Goal: Obtain resource: Download file/media

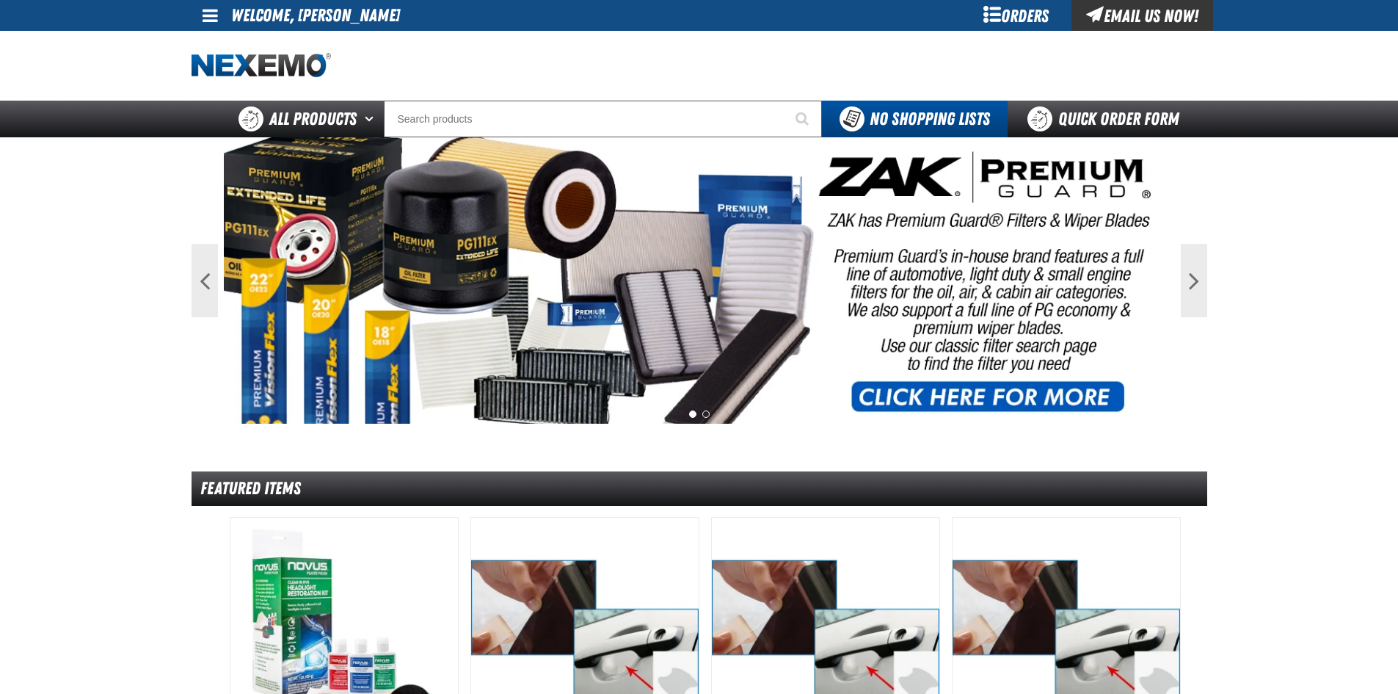
click at [208, 11] on span at bounding box center [210, 16] width 15 height 18
click at [228, 44] on link "My Account My Account" at bounding box center [230, 44] width 65 height 14
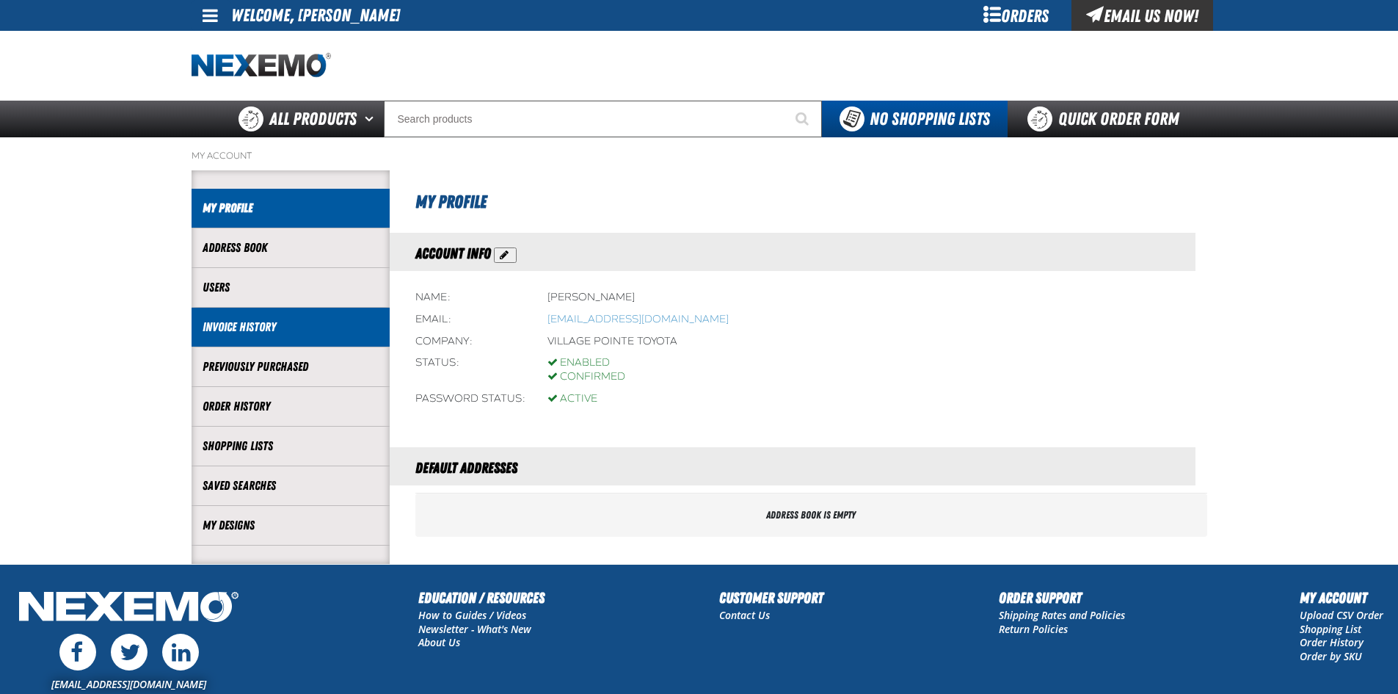
click at [228, 324] on link "Invoice History" at bounding box center [291, 327] width 176 height 17
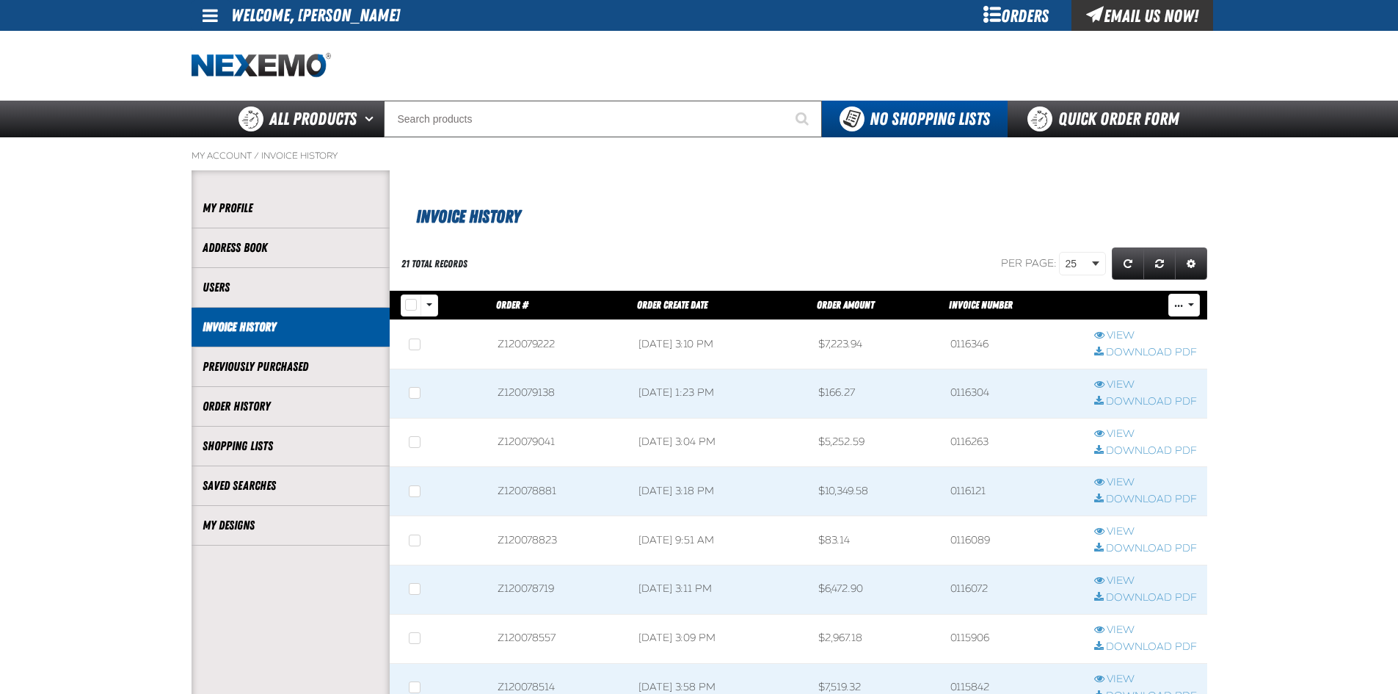
scroll to position [1, 1]
click at [1125, 353] on link "Download PDF" at bounding box center [1145, 353] width 103 height 14
